Goal: Navigation & Orientation: Find specific page/section

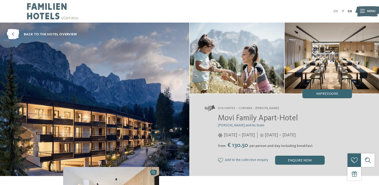
click at [343, 11] on link "IT" at bounding box center [342, 12] width 3 height 4
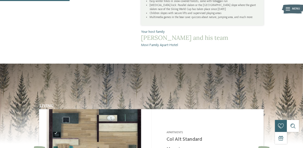
scroll to position [441, 0]
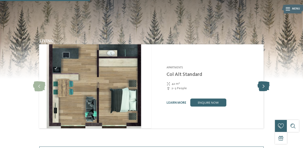
click at [266, 81] on icon at bounding box center [264, 86] width 12 height 10
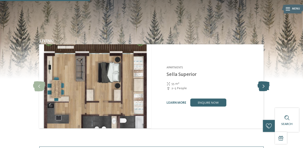
click at [267, 81] on icon at bounding box center [264, 86] width 12 height 10
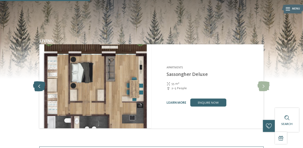
click at [41, 81] on icon at bounding box center [39, 86] width 12 height 10
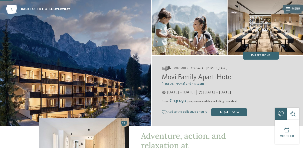
scroll to position [20, 0]
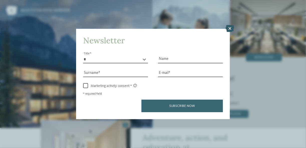
click at [231, 28] on icon at bounding box center [230, 28] width 9 height 7
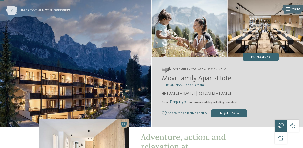
click at [10, 10] on icon at bounding box center [11, 10] width 11 height 9
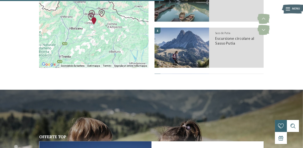
scroll to position [737, 0]
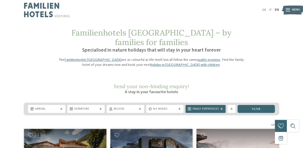
click at [271, 10] on link "IT" at bounding box center [270, 9] width 3 height 3
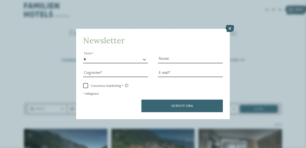
click at [229, 29] on icon at bounding box center [230, 28] width 9 height 7
